Goal: Communication & Community: Answer question/provide support

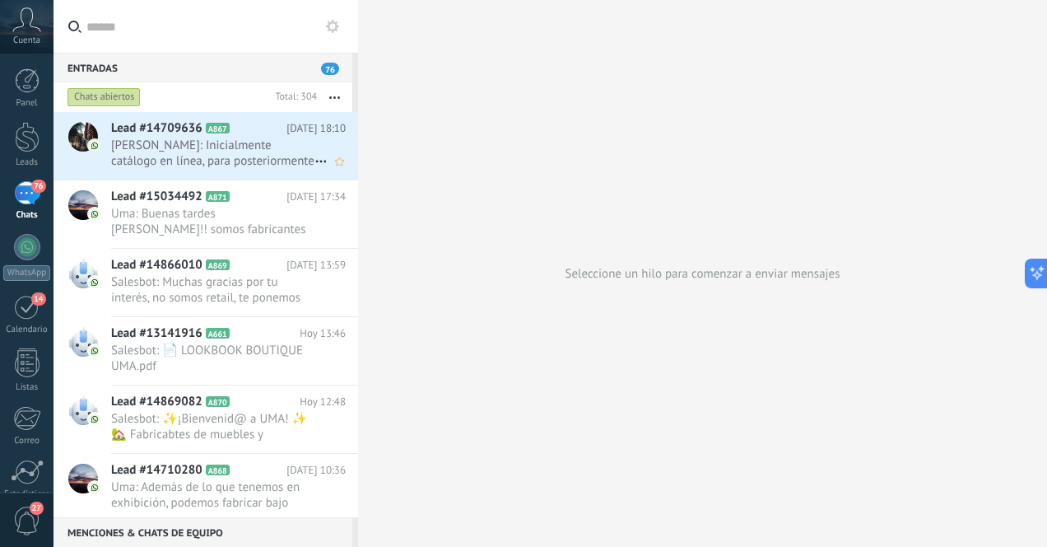
click at [240, 161] on span "[PERSON_NAME]: Inicialmente catálogo en línea, para posteriormente buscar apert…" at bounding box center [212, 152] width 203 height 31
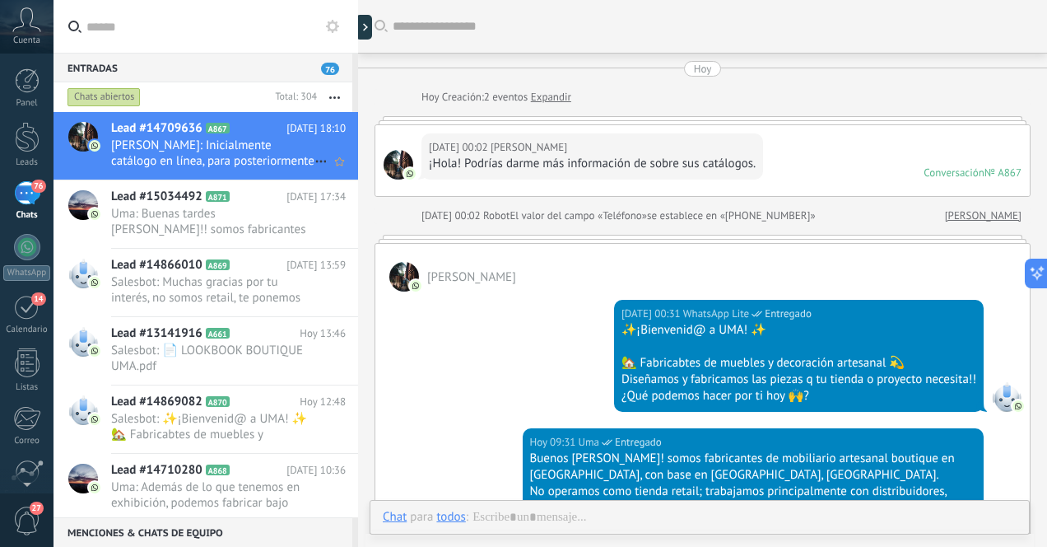
scroll to position [654, 0]
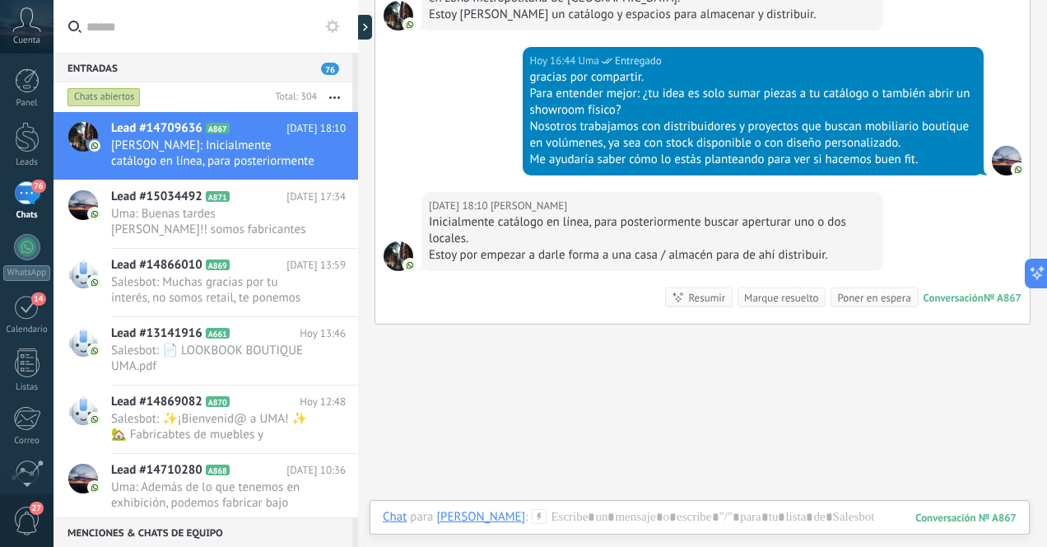
click at [21, 196] on div "76" at bounding box center [27, 193] width 26 height 24
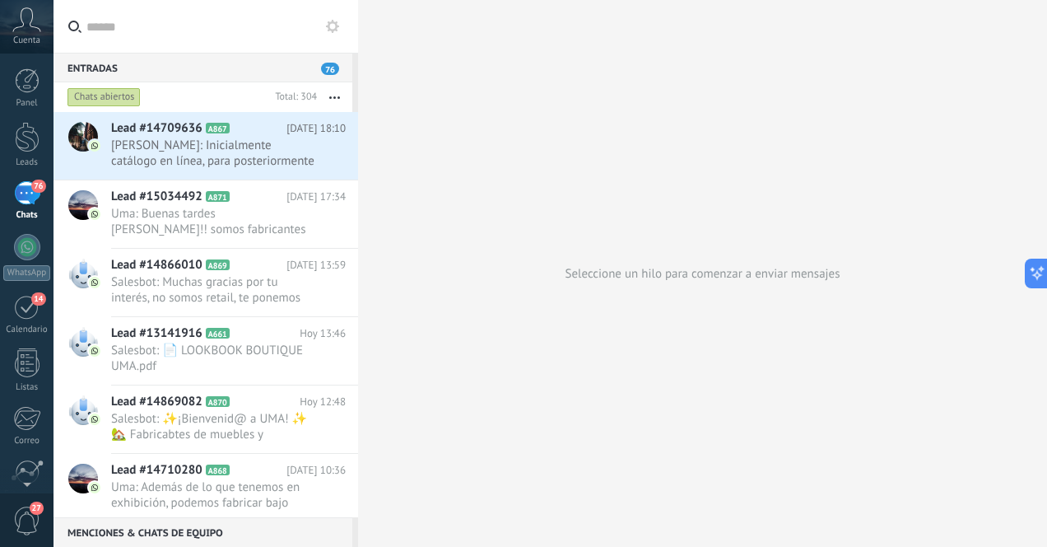
click at [29, 200] on div "76" at bounding box center [27, 193] width 26 height 24
